Goal: Task Accomplishment & Management: Manage account settings

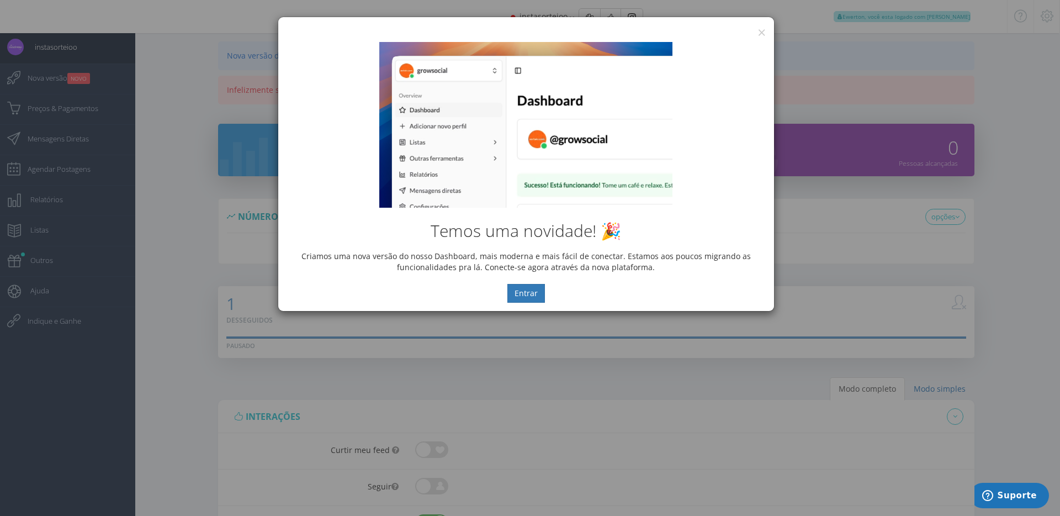
click at [762, 35] on div "Temos uma novidade! 🎉 Criamos uma nova versão do nosso Dashboard, mais moderna …" at bounding box center [526, 172] width 496 height 277
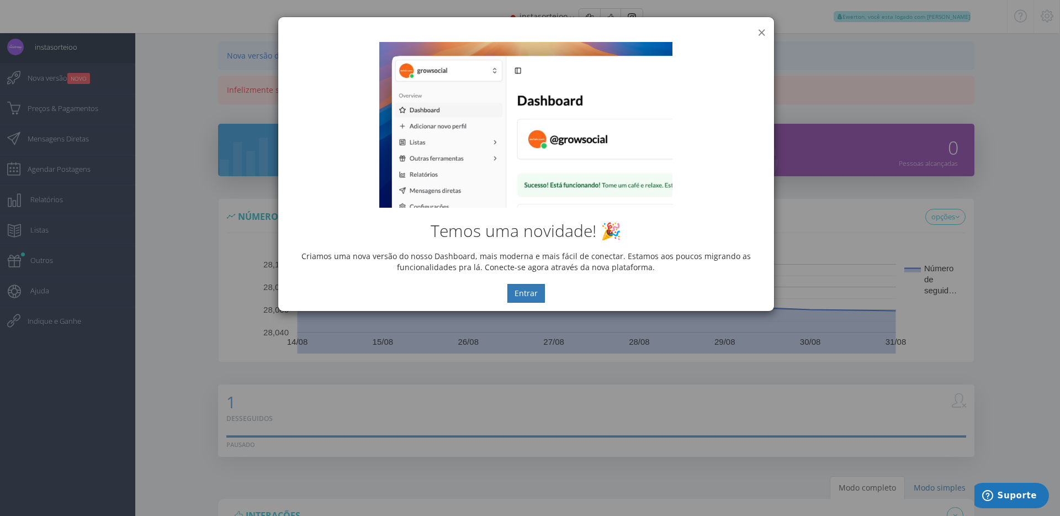
click at [760, 33] on button "×" at bounding box center [762, 32] width 8 height 15
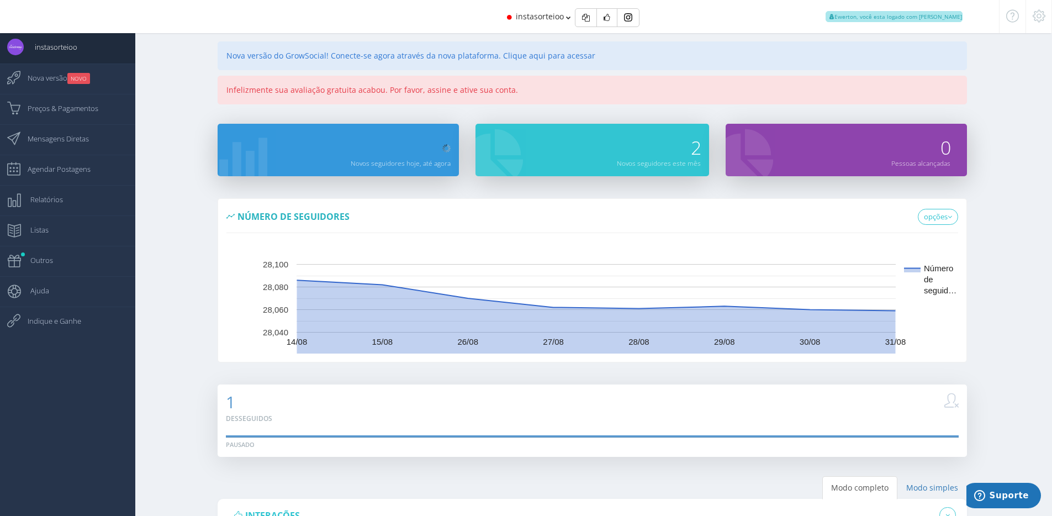
click at [1040, 20] on icon at bounding box center [1039, 16] width 13 height 8
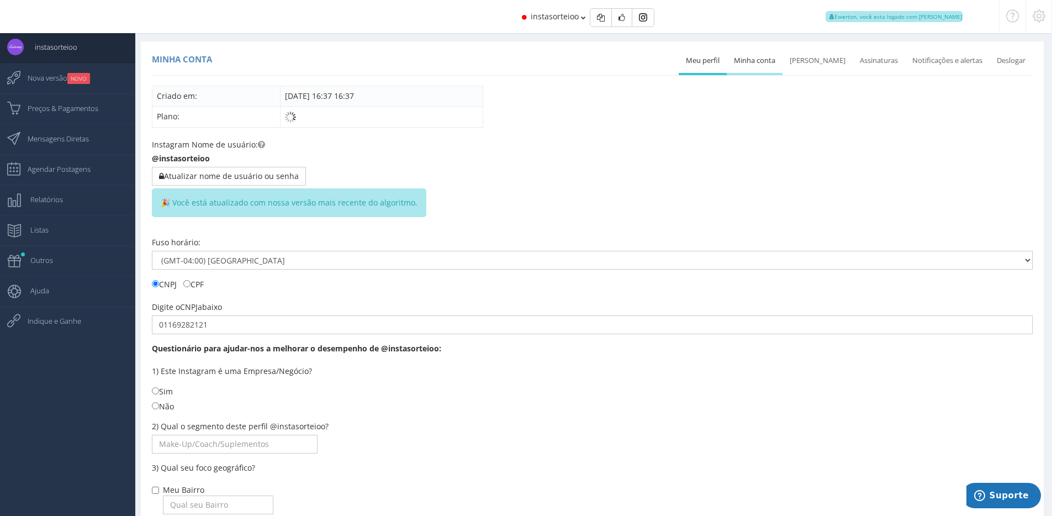
click at [773, 62] on link "Minha conta" at bounding box center [755, 61] width 56 height 24
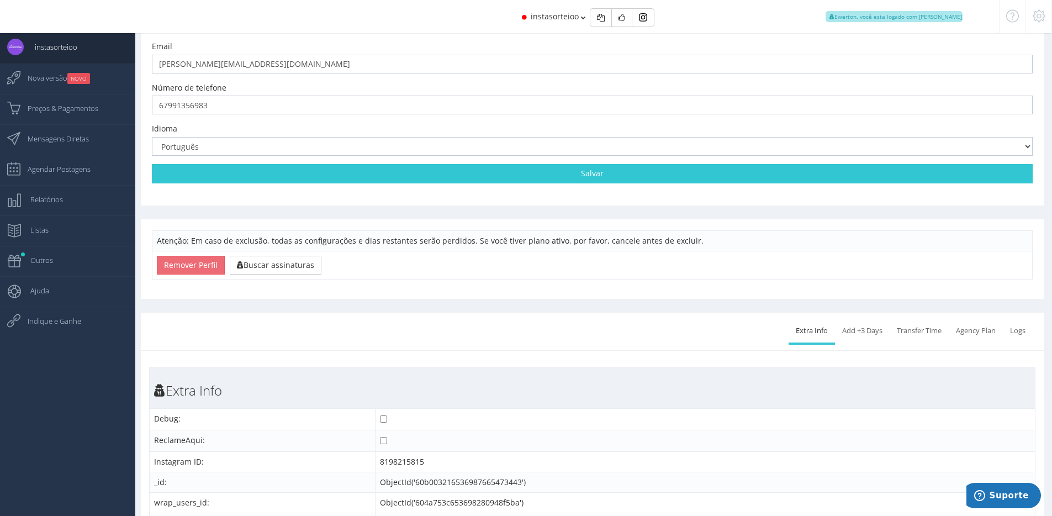
scroll to position [149, 0]
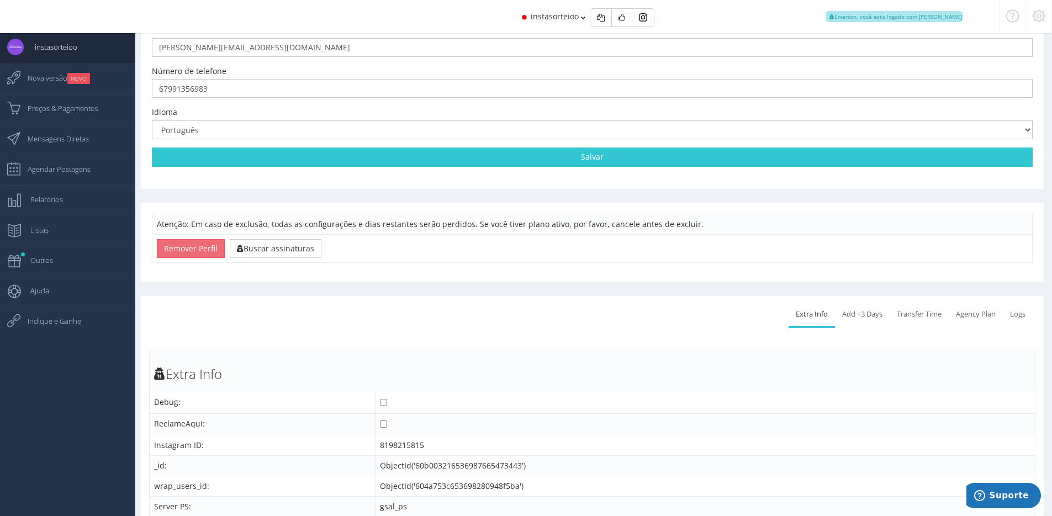
click at [847, 326] on ul "Extra Info Add +3 Days Transfer Time Transfer to another email Agency Plan Agen…" at bounding box center [911, 315] width 244 height 27
click at [855, 302] on link "Add +3 Days" at bounding box center [862, 314] width 55 height 24
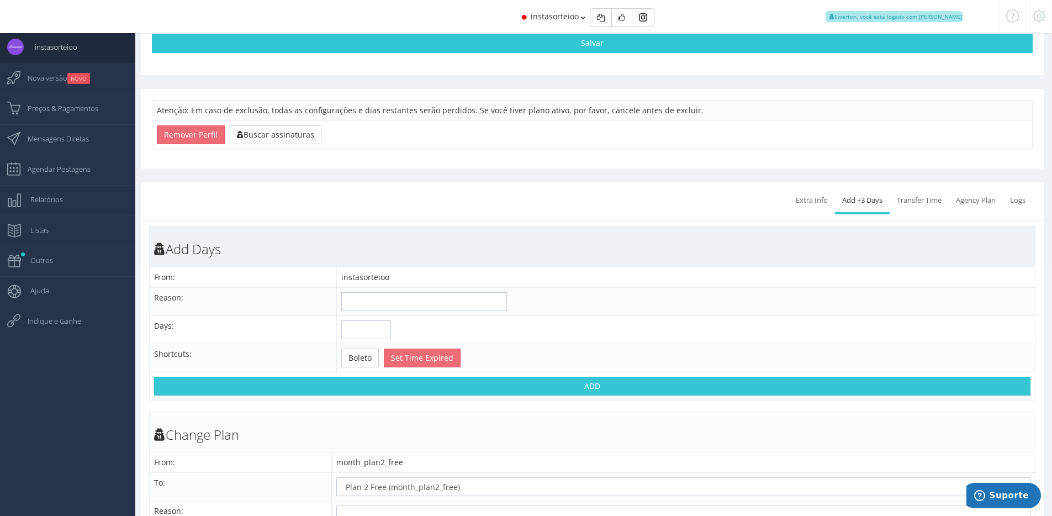
scroll to position [289, 0]
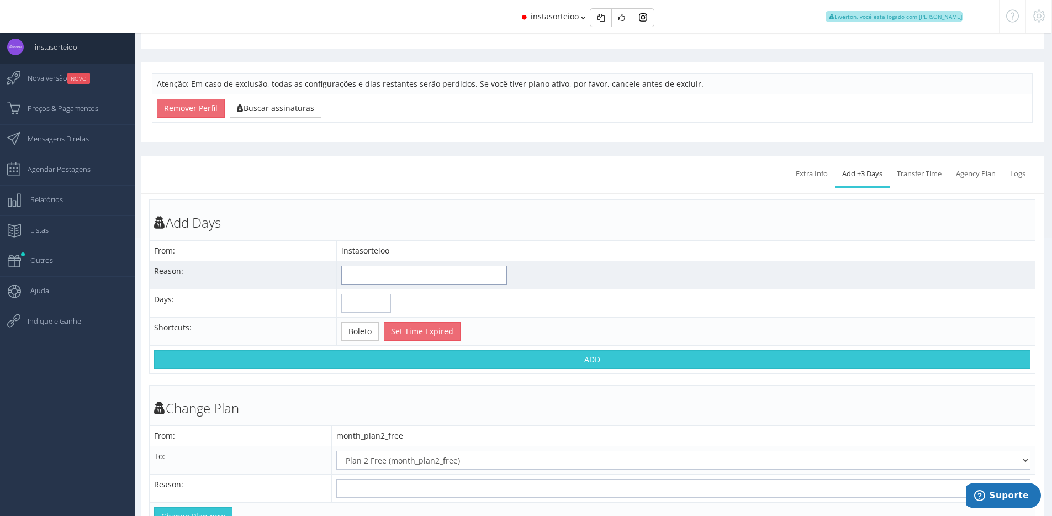
click at [395, 275] on input "text" at bounding box center [424, 275] width 166 height 19
type input "Não testou"
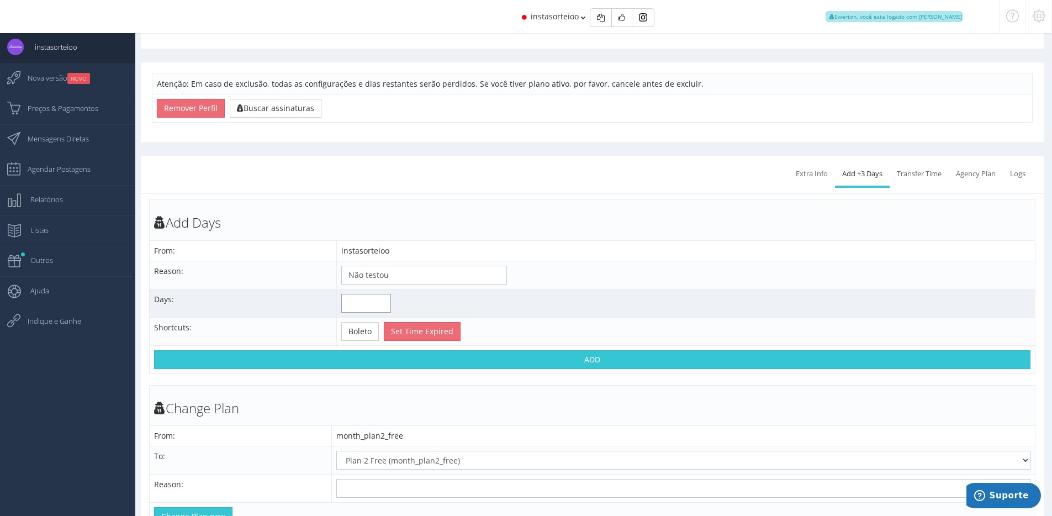
click at [367, 308] on input "number" at bounding box center [366, 303] width 50 height 19
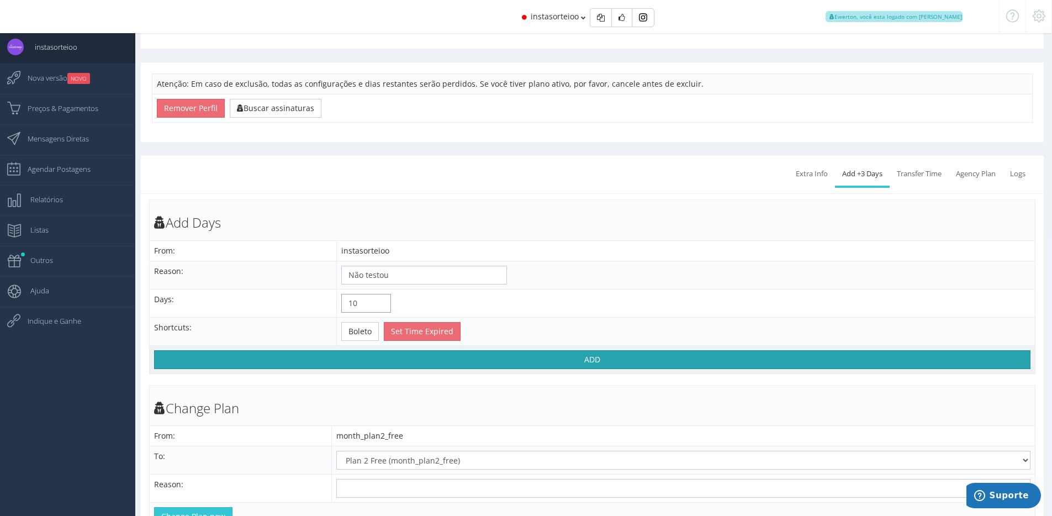
type input "10"
click at [415, 363] on button "ADD" at bounding box center [592, 359] width 876 height 19
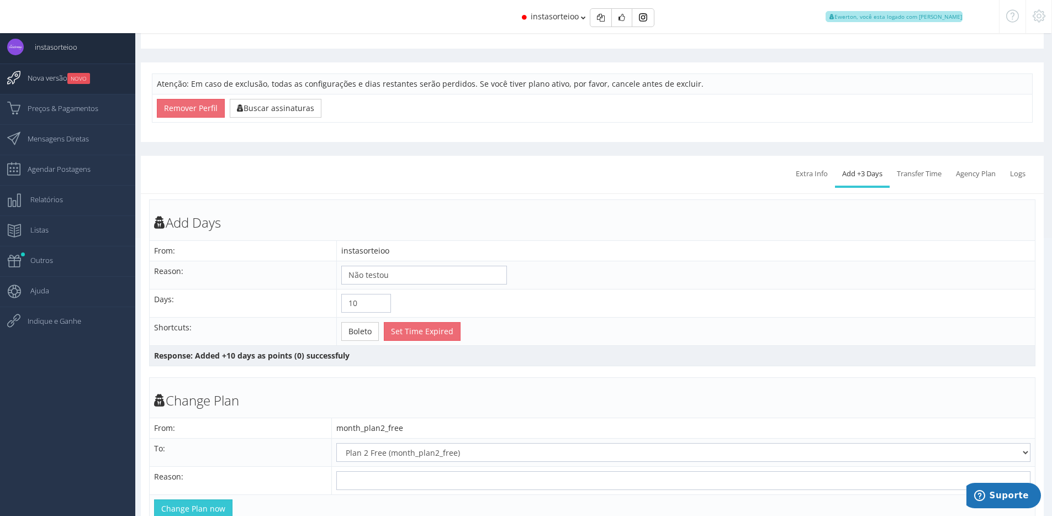
click at [98, 85] on link "Nova versão NOVO" at bounding box center [67, 79] width 135 height 30
